Goal: Transaction & Acquisition: Purchase product/service

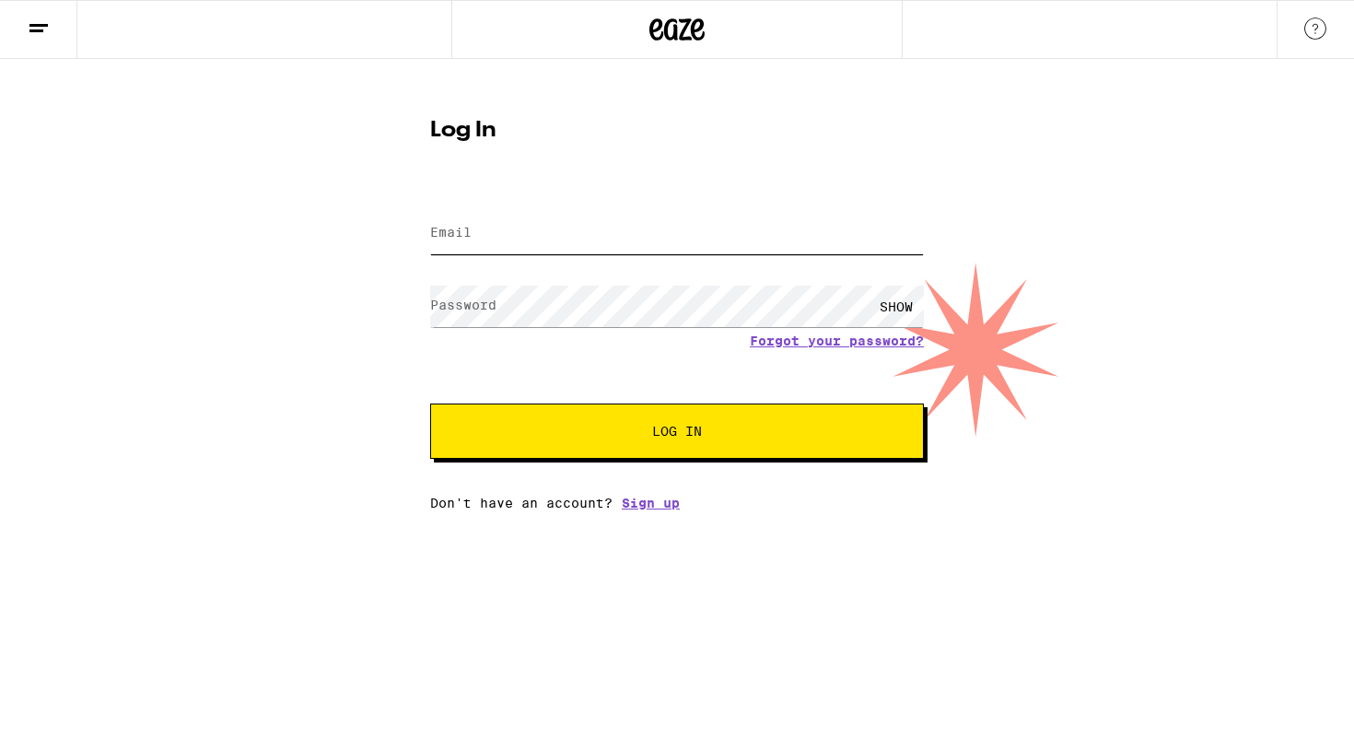
click at [489, 238] on input "Email" at bounding box center [677, 233] width 494 height 41
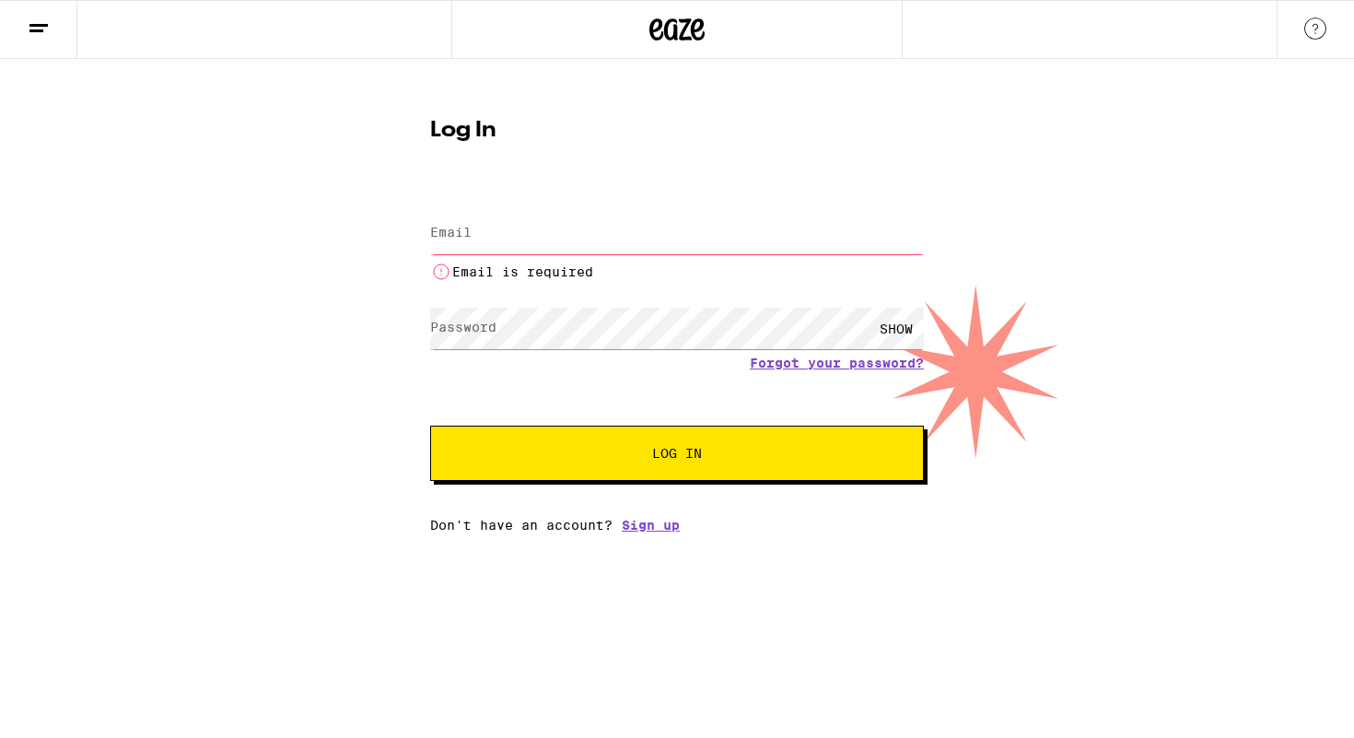
type input "[EMAIL_ADDRESS][DOMAIN_NAME]"
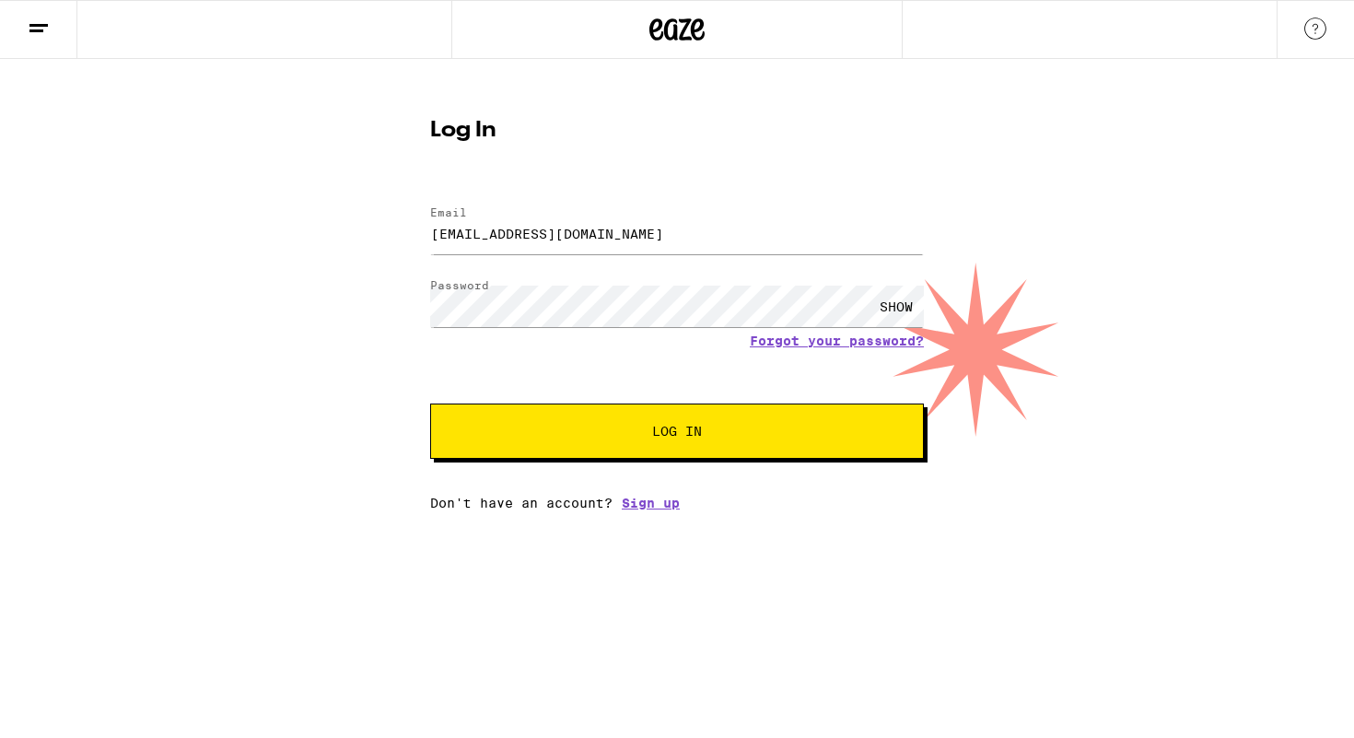
click at [615, 299] on button "Log In" at bounding box center [677, 430] width 494 height 55
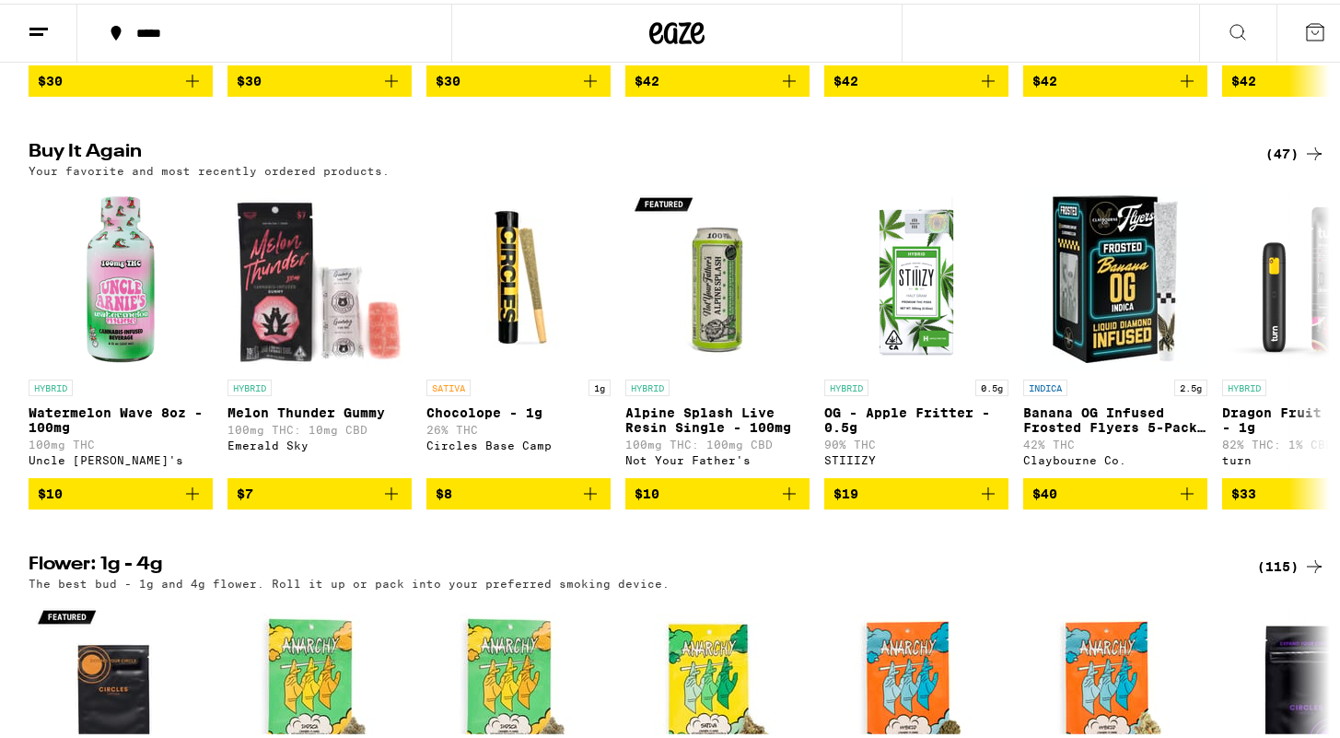
scroll to position [980, 0]
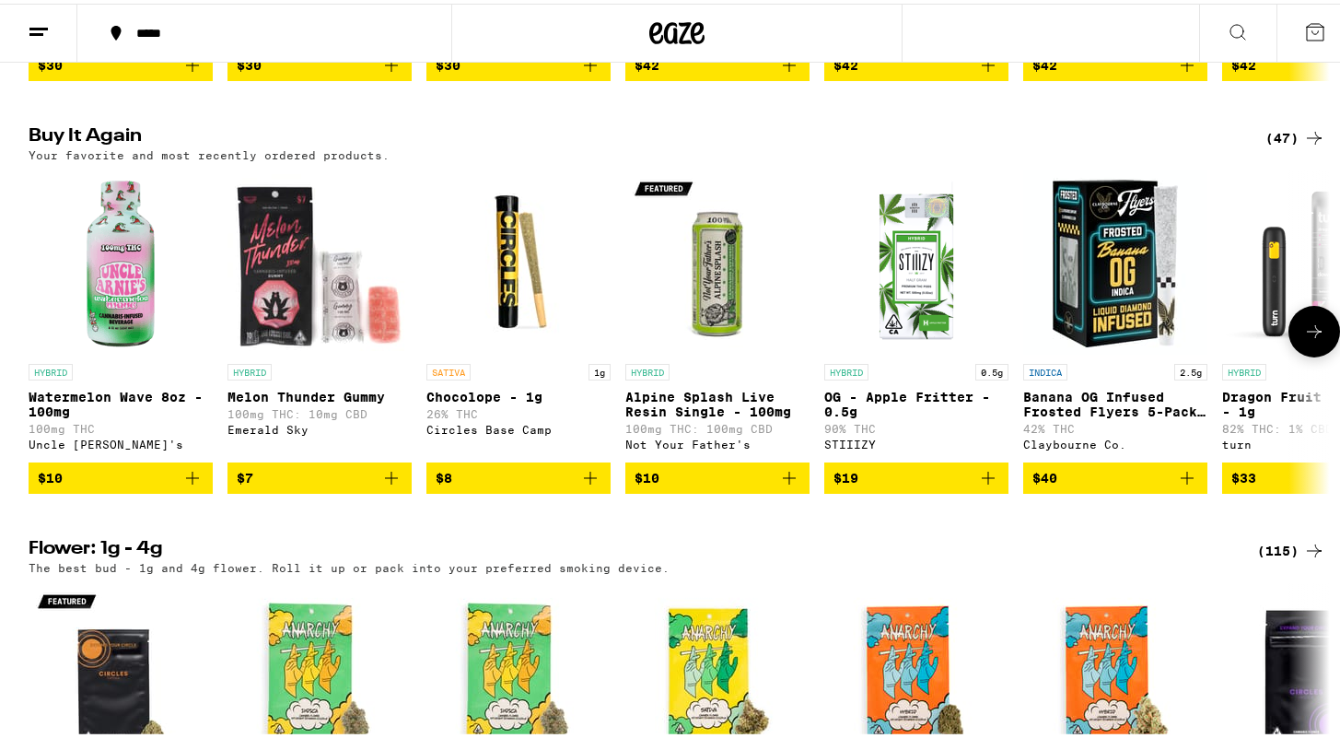
click at [191, 299] on icon "Add to bag" at bounding box center [192, 474] width 22 height 22
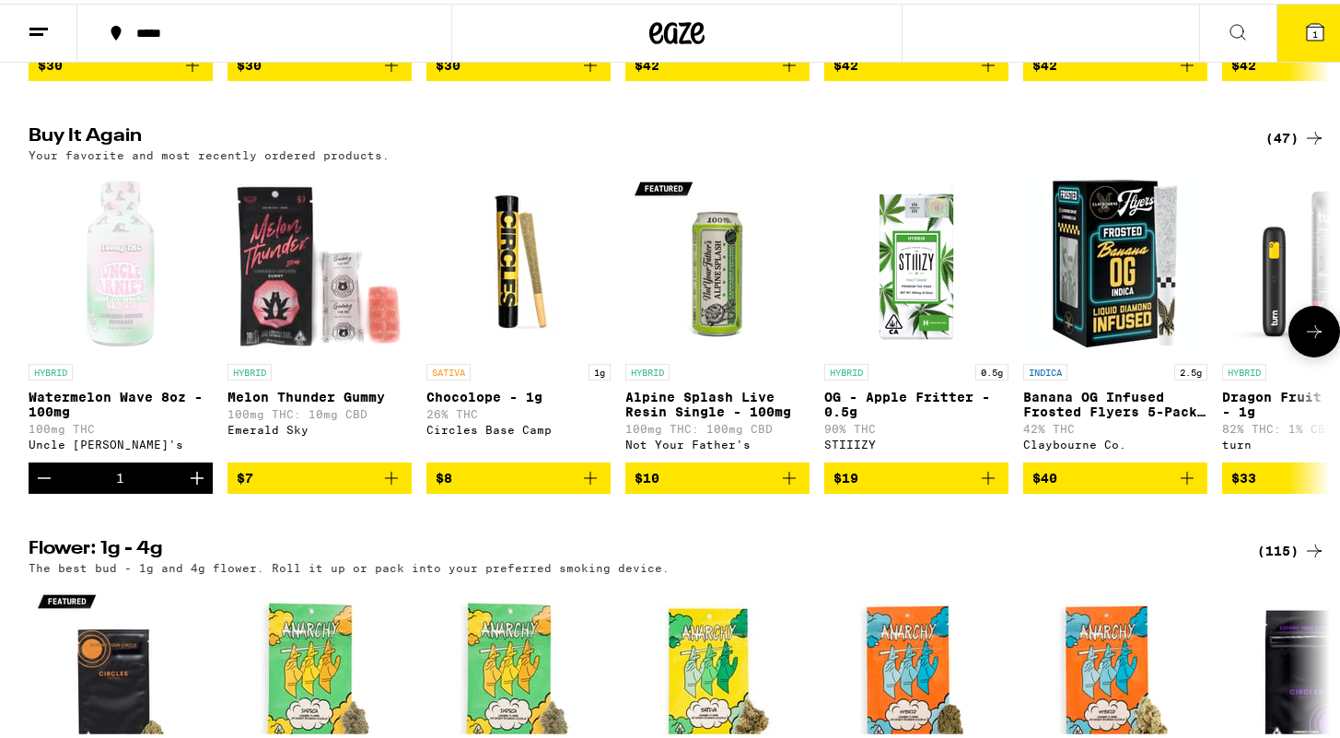
scroll to position [1039, 0]
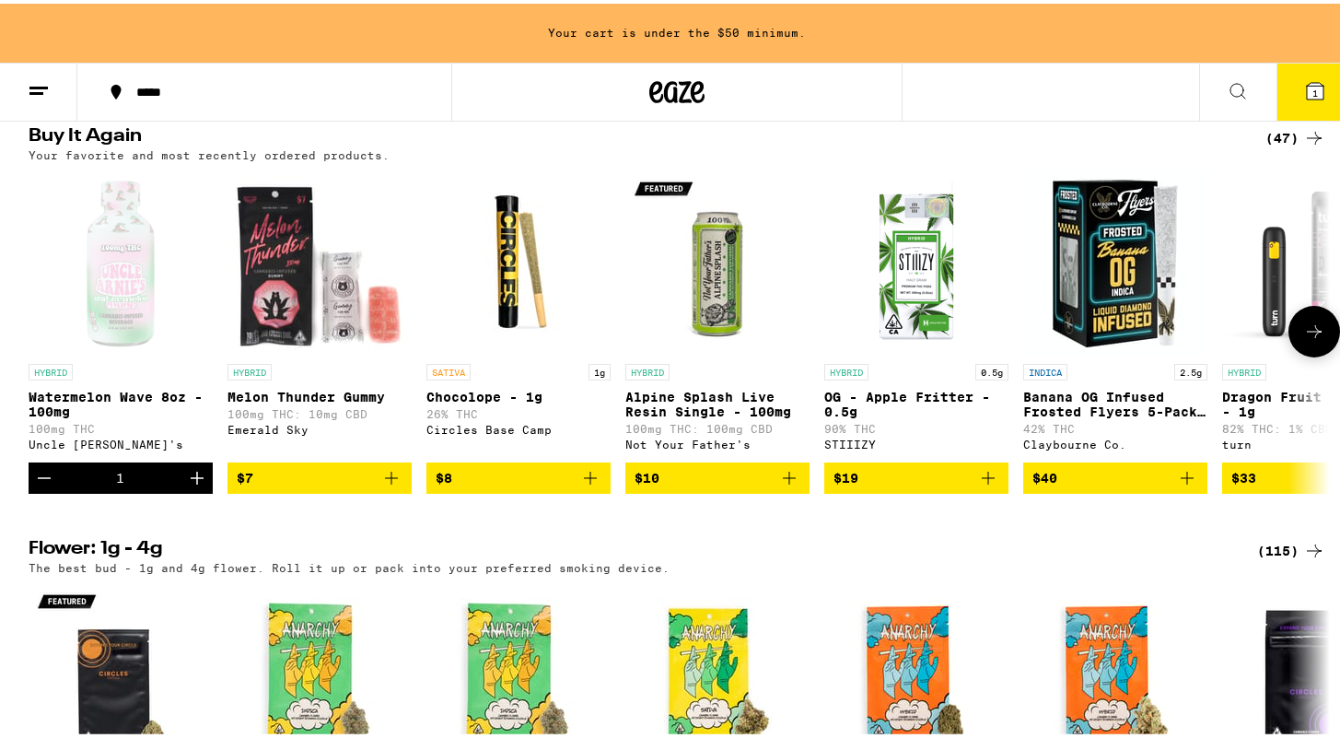
click at [651, 299] on icon at bounding box center [1314, 328] width 22 height 22
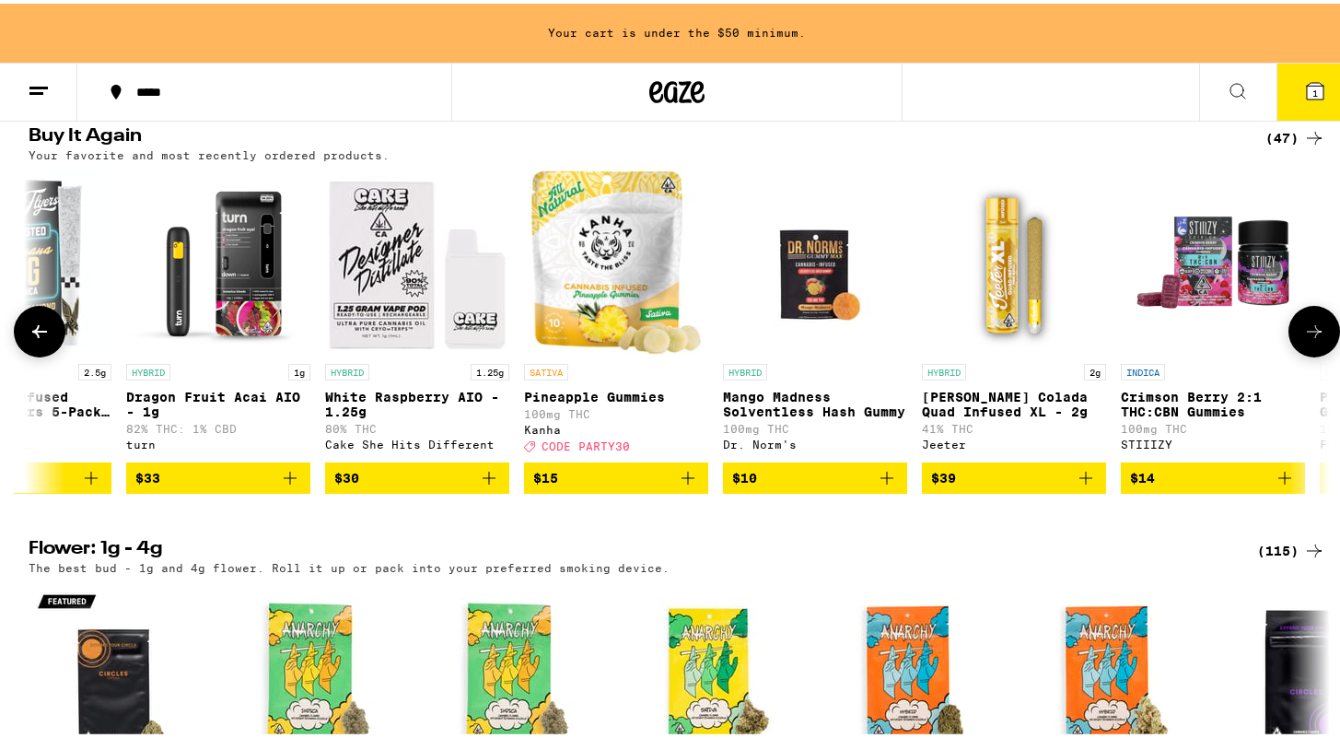
click at [651, 299] on icon at bounding box center [1314, 328] width 22 height 22
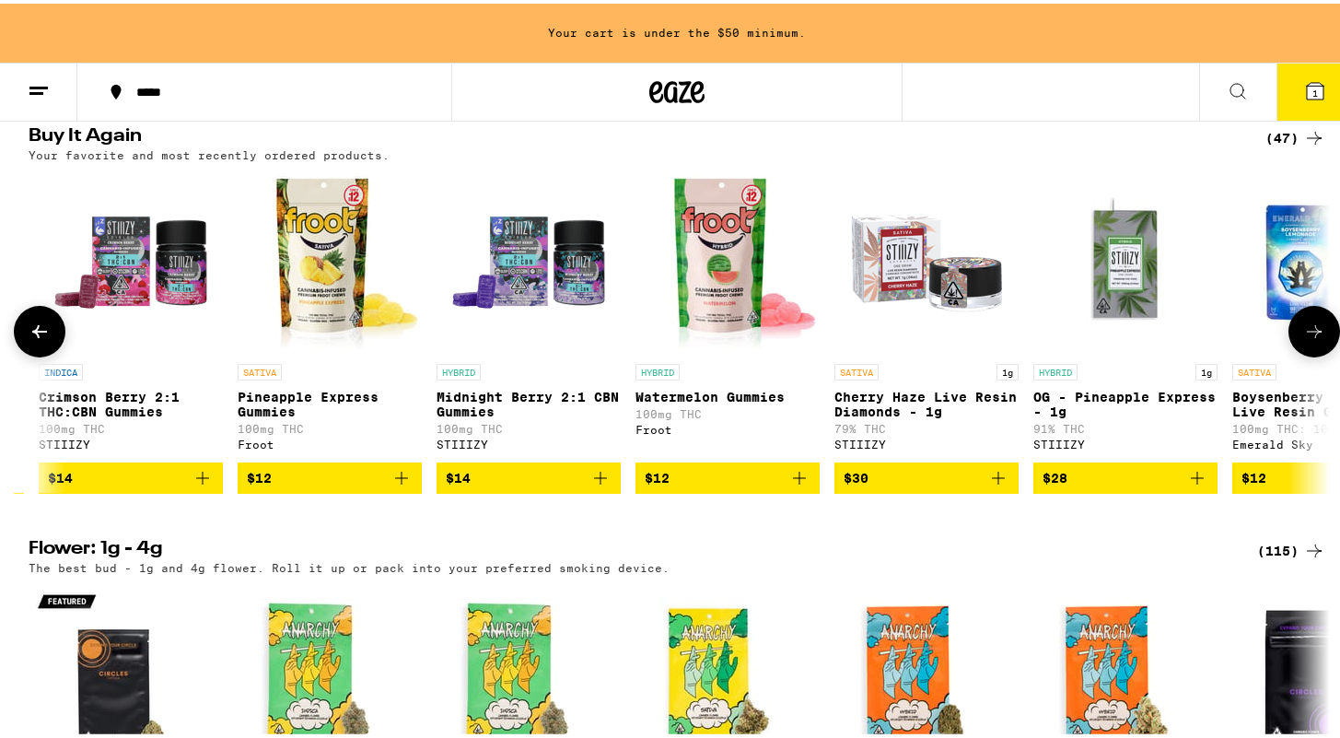
scroll to position [0, 2191]
